Goal: Task Accomplishment & Management: Use online tool/utility

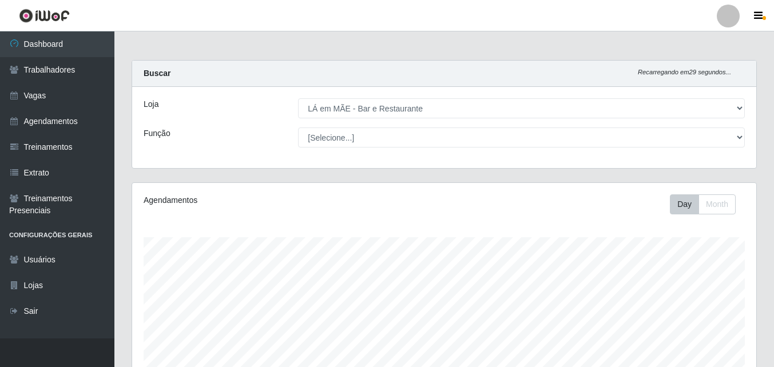
select select "265"
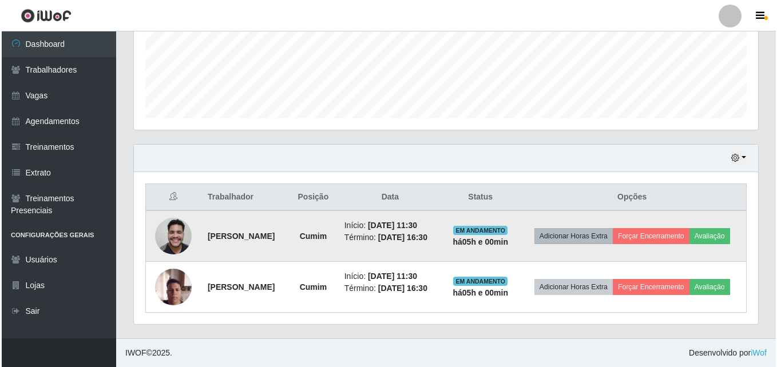
scroll to position [237, 624]
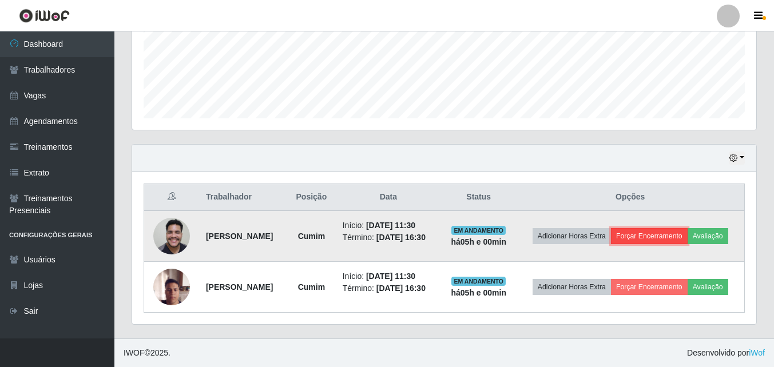
click at [687, 228] on button "Forçar Encerramento" at bounding box center [649, 236] width 77 height 16
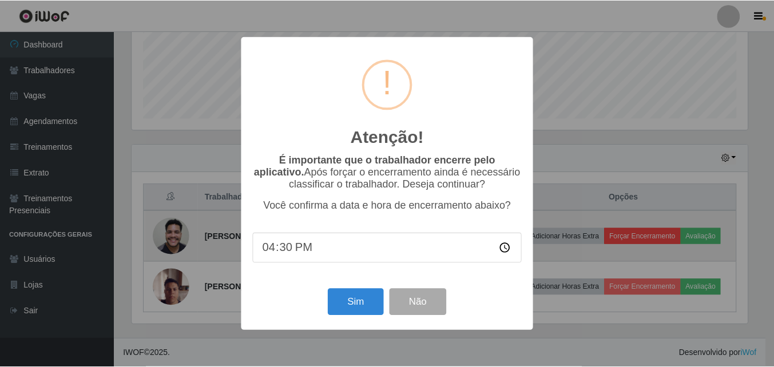
scroll to position [237, 618]
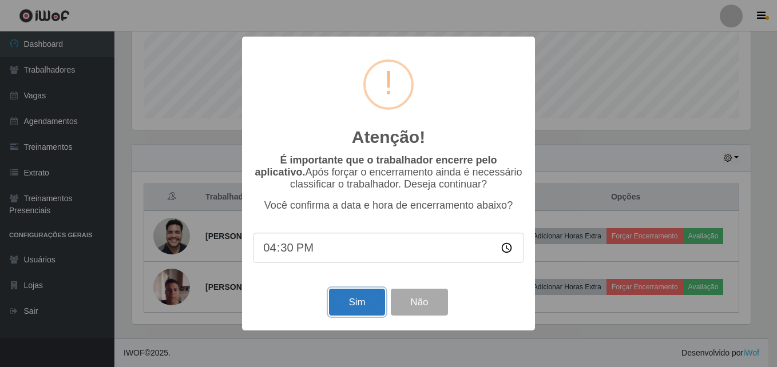
click at [352, 311] on button "Sim" at bounding box center [356, 302] width 55 height 27
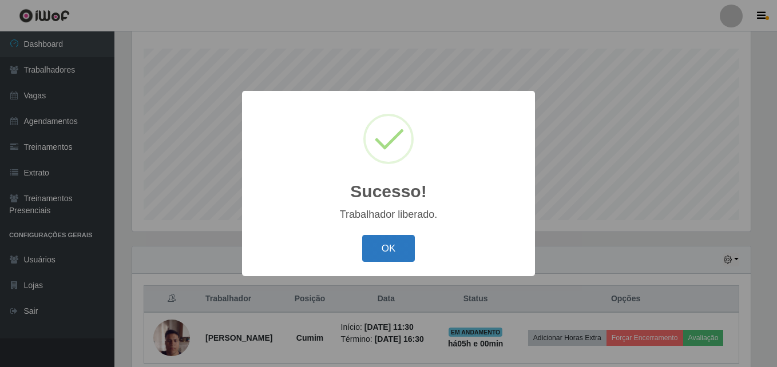
click at [389, 250] on button "OK" at bounding box center [388, 248] width 53 height 27
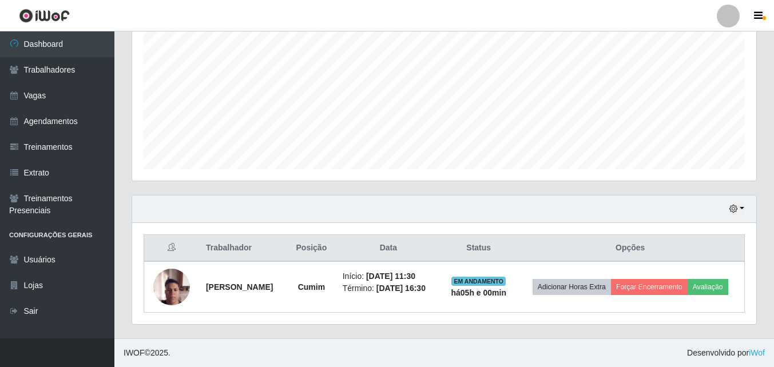
scroll to position [248, 0]
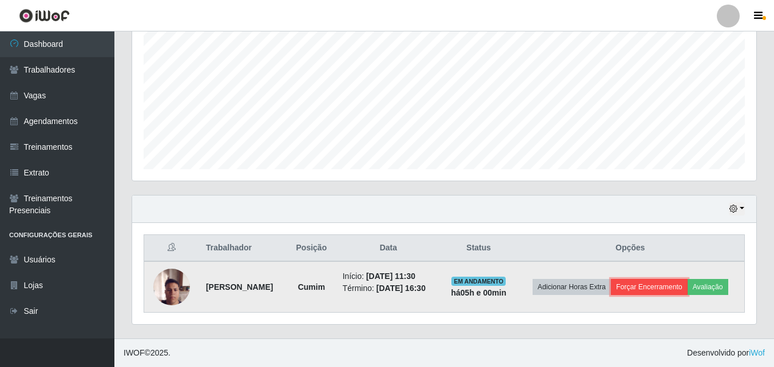
click at [687, 279] on button "Forçar Encerramento" at bounding box center [649, 287] width 77 height 16
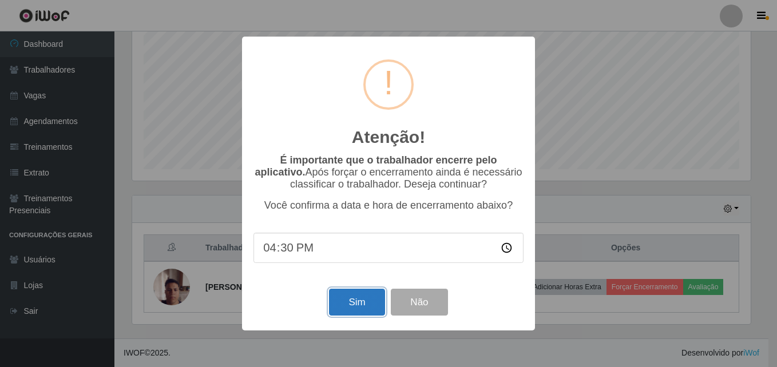
click at [345, 303] on button "Sim" at bounding box center [356, 302] width 55 height 27
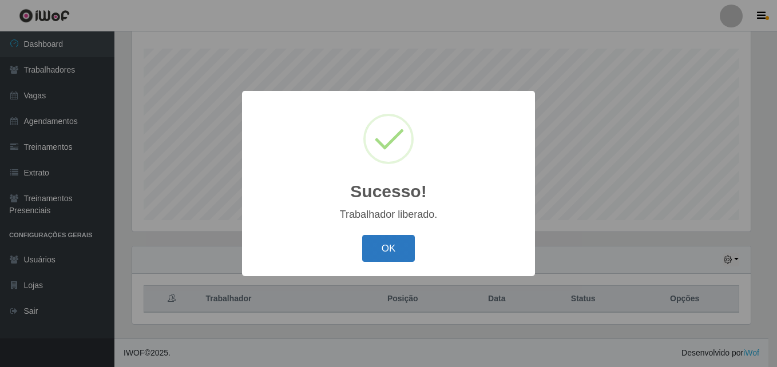
click at [401, 257] on button "OK" at bounding box center [388, 248] width 53 height 27
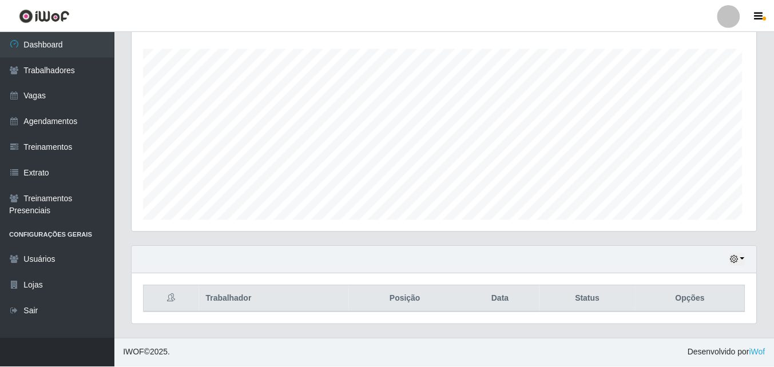
scroll to position [237, 624]
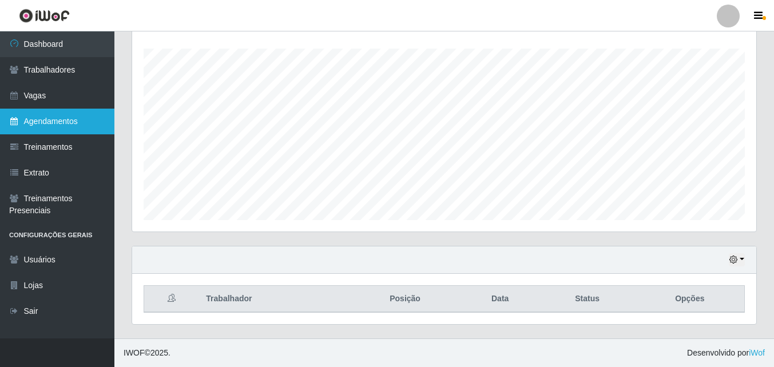
click at [38, 124] on link "Agendamentos" at bounding box center [57, 122] width 114 height 26
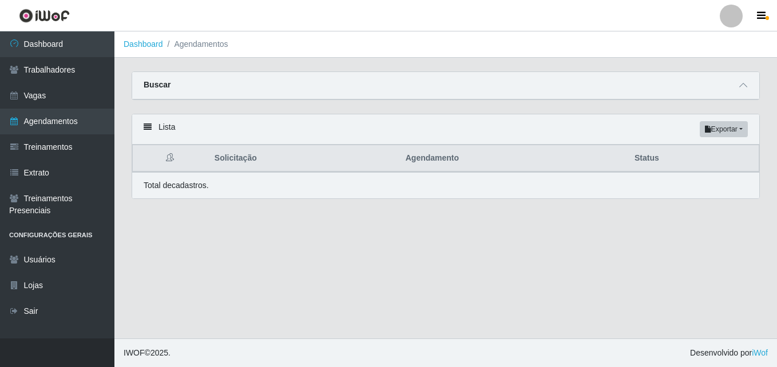
drag, startPoint x: 37, startPoint y: 41, endPoint x: 46, endPoint y: 28, distance: 15.6
click at [37, 41] on link "Dashboard" at bounding box center [57, 44] width 114 height 26
